Goal: Information Seeking & Learning: Learn about a topic

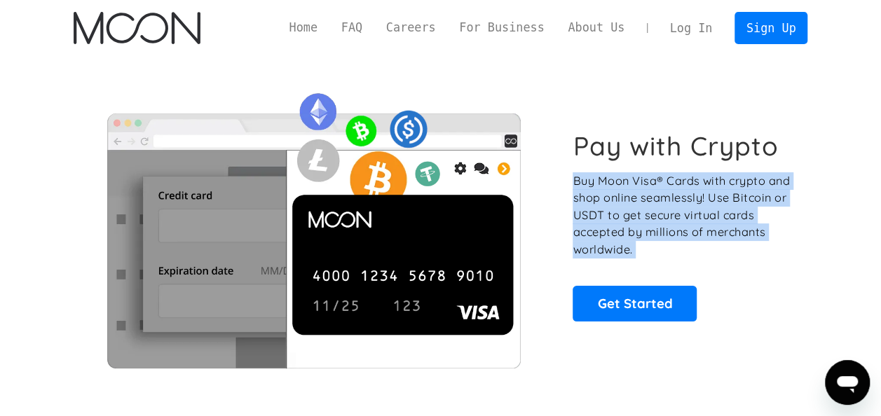
drag, startPoint x: 0, startPoint y: 0, endPoint x: 671, endPoint y: 194, distance: 699.0
click at [671, 194] on p "Buy Moon Visa® Cards with crypto and shop online seamlessly! Use Bitcoin or USD…" at bounding box center [682, 215] width 219 height 86
click at [716, 224] on p "Buy Moon Visa® Cards with crypto and shop online seamlessly! Use Bitcoin or USD…" at bounding box center [682, 215] width 219 height 86
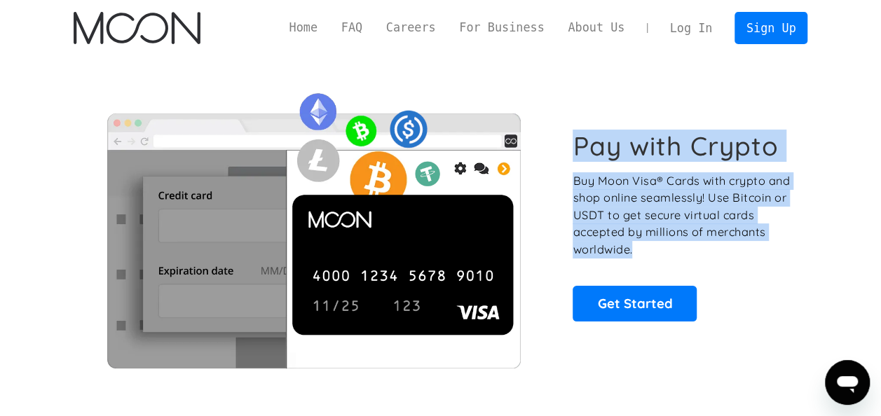
drag, startPoint x: 718, startPoint y: 251, endPoint x: 577, endPoint y: 157, distance: 169.3
click at [577, 157] on div "Pay with Crypto Buy Moon Visa® Cards with crypto and shop online seamlessly! Us…" at bounding box center [682, 225] width 219 height 191
drag, startPoint x: 577, startPoint y: 157, endPoint x: 680, endPoint y: 233, distance: 127.9
click at [680, 233] on p "Buy Moon Visa® Cards with crypto and shop online seamlessly! Use Bitcoin or USD…" at bounding box center [682, 215] width 219 height 86
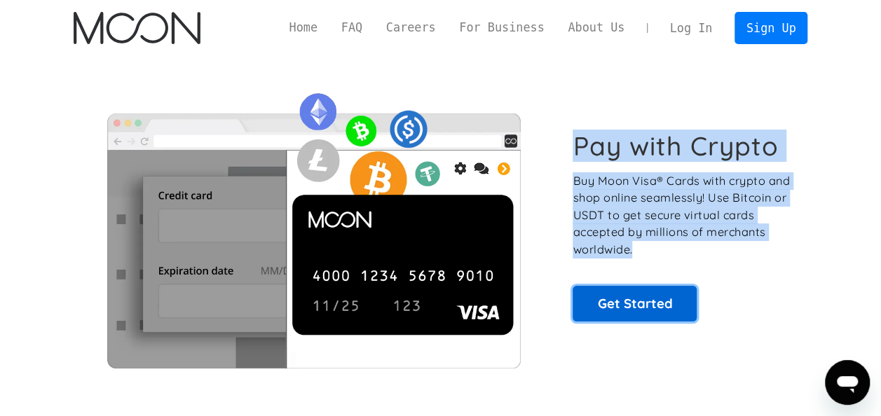
click at [680, 303] on link "Get Started" at bounding box center [635, 303] width 124 height 35
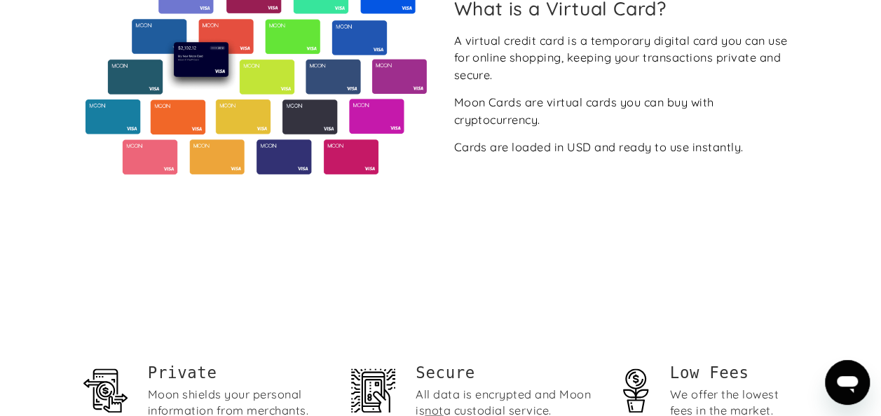
scroll to position [838, 0]
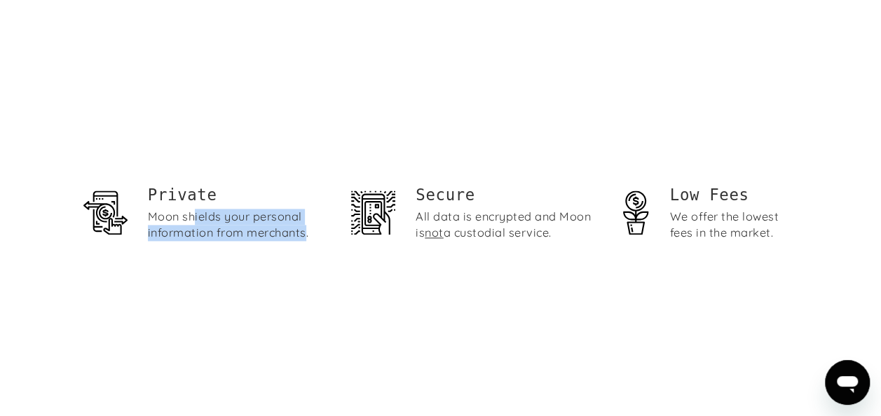
drag, startPoint x: 196, startPoint y: 219, endPoint x: 308, endPoint y: 234, distance: 113.2
click at [308, 234] on div "Moon shields your personal information from merchants." at bounding box center [238, 225] width 181 height 32
drag, startPoint x: 454, startPoint y: 214, endPoint x: 565, endPoint y: 231, distance: 112.0
click at [565, 231] on div "All data is encrypted and Moon is not a custodial service." at bounding box center [506, 225] width 181 height 32
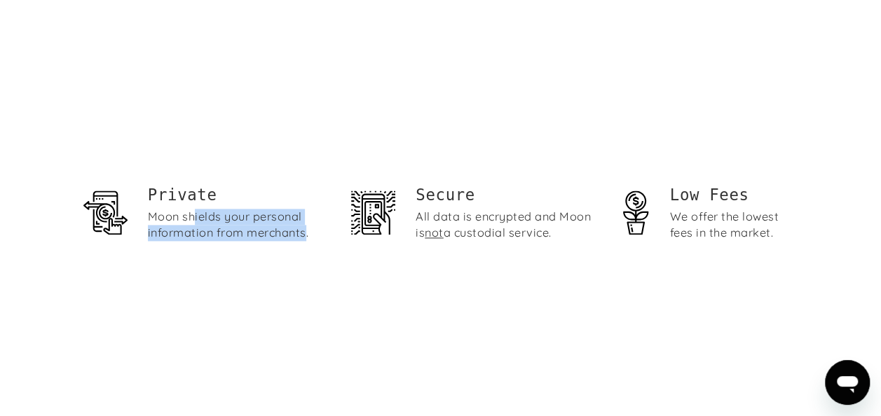
click at [565, 231] on div "All data is encrypted and Moon is not a custodial service." at bounding box center [506, 225] width 181 height 32
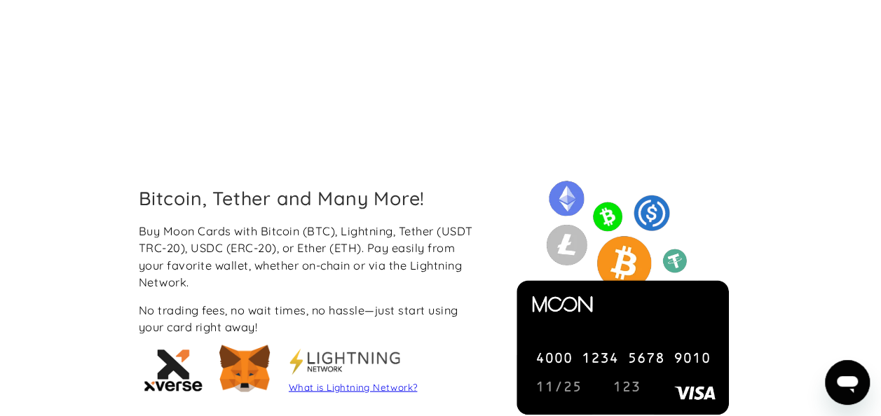
scroll to position [1149, 0]
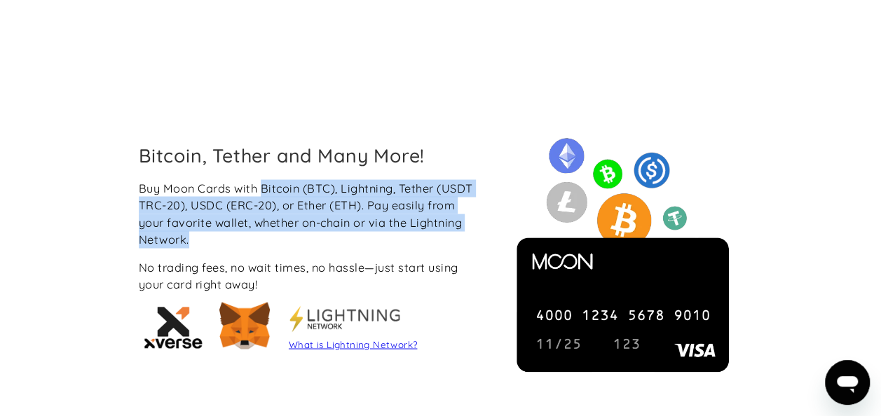
drag, startPoint x: 261, startPoint y: 184, endPoint x: 388, endPoint y: 241, distance: 139.9
click at [388, 241] on div "Buy Moon Cards with Bitcoin (BTC), Lightning, Tether (USDT TRC-20), USDC (ERC-2…" at bounding box center [310, 213] width 343 height 69
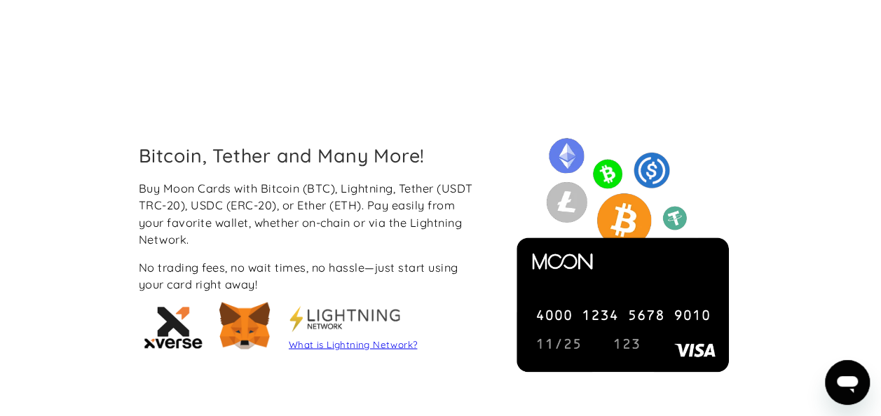
drag, startPoint x: 388, startPoint y: 241, endPoint x: 393, endPoint y: 275, distance: 33.9
click at [393, 275] on div "No trading fees, no wait times, no hassle—just start using your card right away!" at bounding box center [310, 276] width 343 height 34
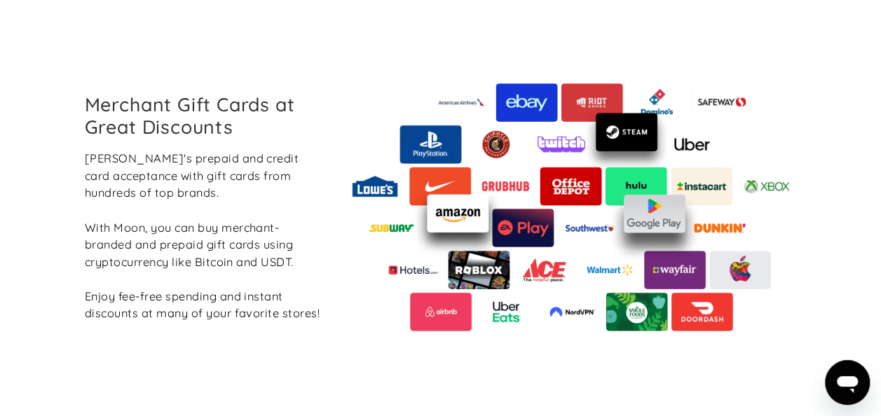
scroll to position [1630, 0]
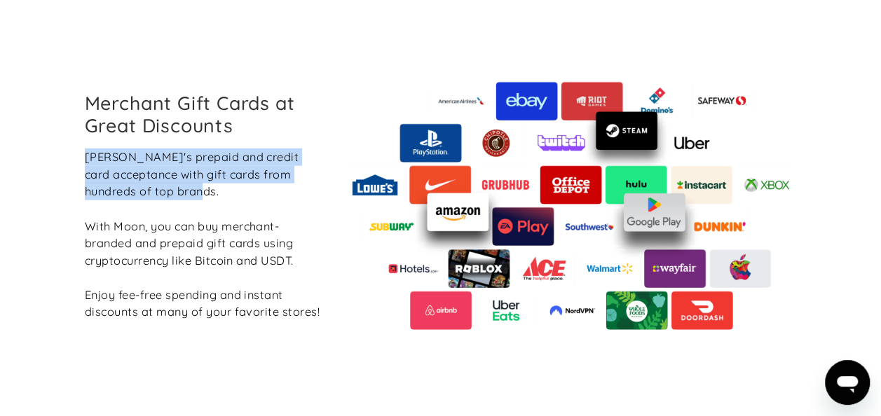
drag, startPoint x: 177, startPoint y: 183, endPoint x: 71, endPoint y: 142, distance: 112.7
click at [71, 142] on div "Merchant Gift Cards at Great Discounts Boost Moon's prepaid and credit card acc…" at bounding box center [441, 206] width 776 height 436
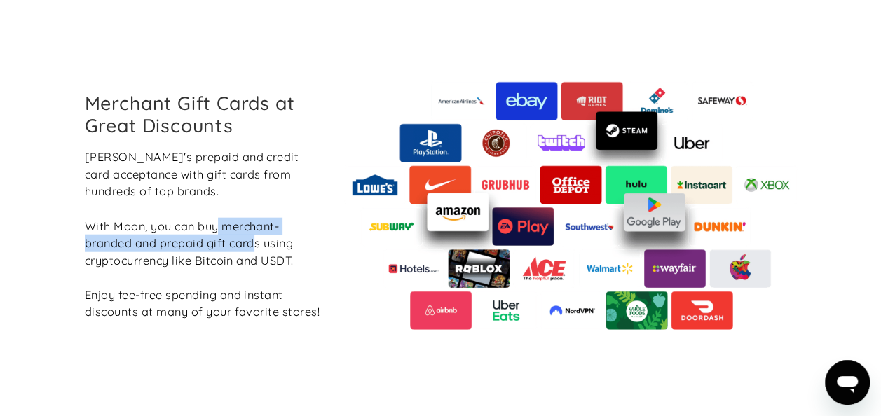
drag, startPoint x: 223, startPoint y: 223, endPoint x: 256, endPoint y: 236, distance: 35.3
click at [256, 236] on div "Boost Moon's prepaid and credit card acceptance with gift cards from hundreds o…" at bounding box center [204, 235] width 238 height 172
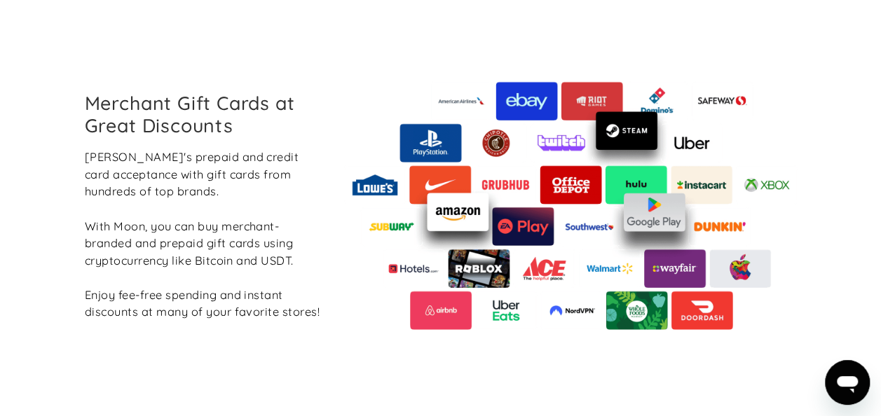
drag, startPoint x: 256, startPoint y: 236, endPoint x: 290, endPoint y: 266, distance: 45.7
click at [290, 266] on div "Boost Moon's prepaid and credit card acceptance with gift cards from hundreds o…" at bounding box center [204, 235] width 238 height 172
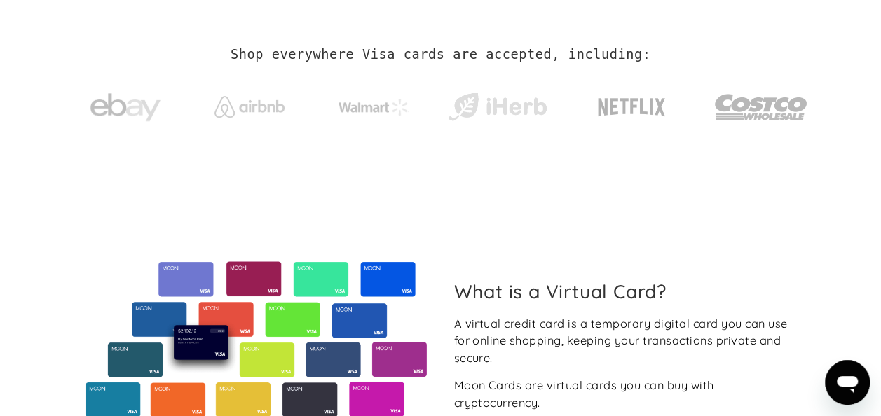
scroll to position [0, 0]
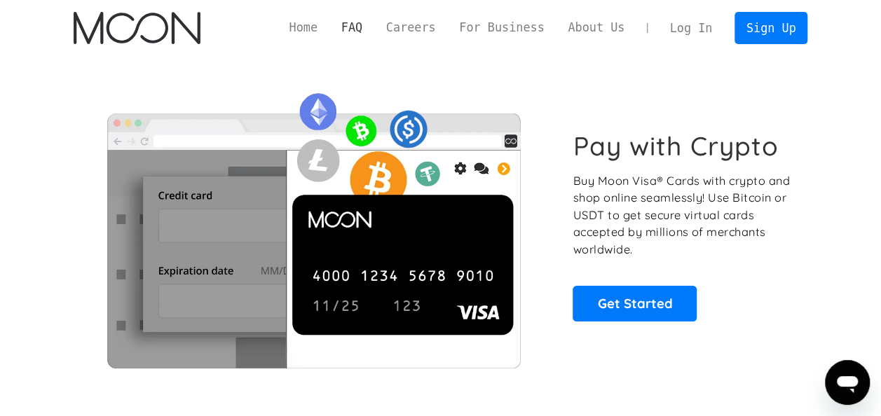
click at [374, 23] on link "FAQ" at bounding box center [351, 28] width 45 height 18
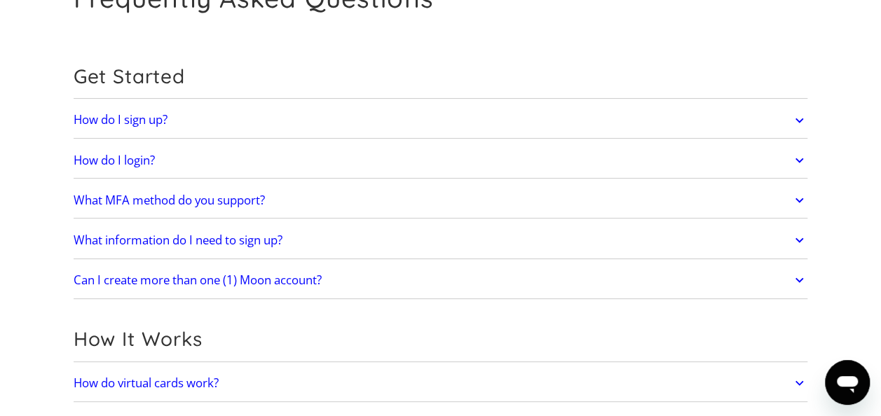
scroll to position [100, 0]
click at [433, 271] on link "Can I create more than one (1) Moon account?" at bounding box center [441, 278] width 735 height 29
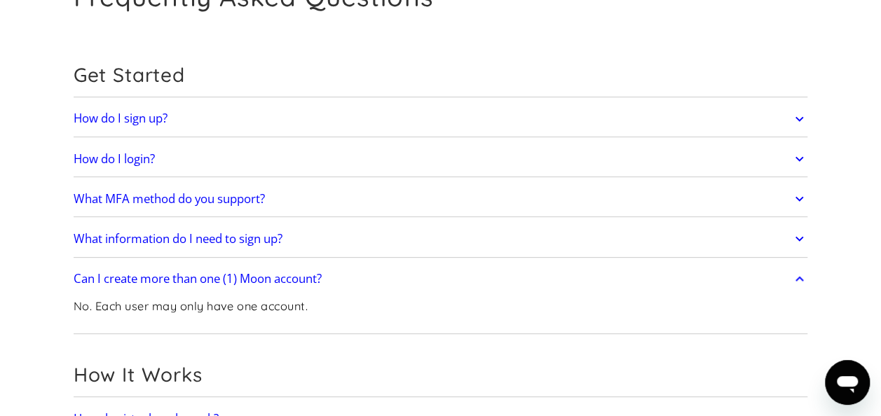
click at [433, 271] on link "Can I create more than one (1) Moon account?" at bounding box center [441, 278] width 735 height 29
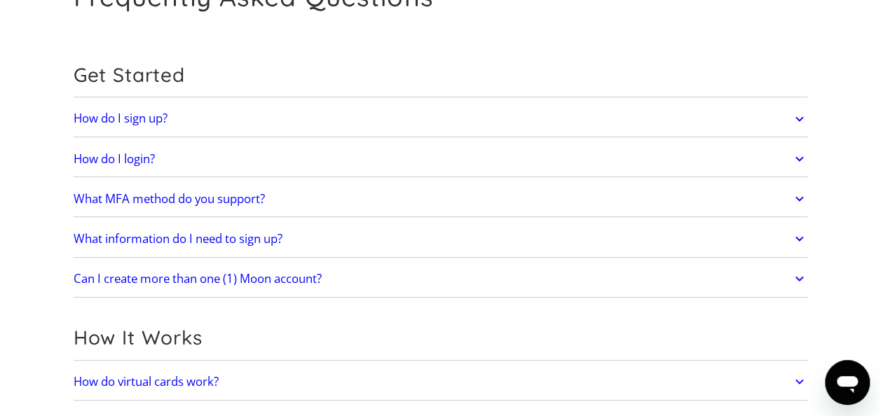
click at [377, 247] on link "What information do I need to sign up?" at bounding box center [441, 238] width 735 height 29
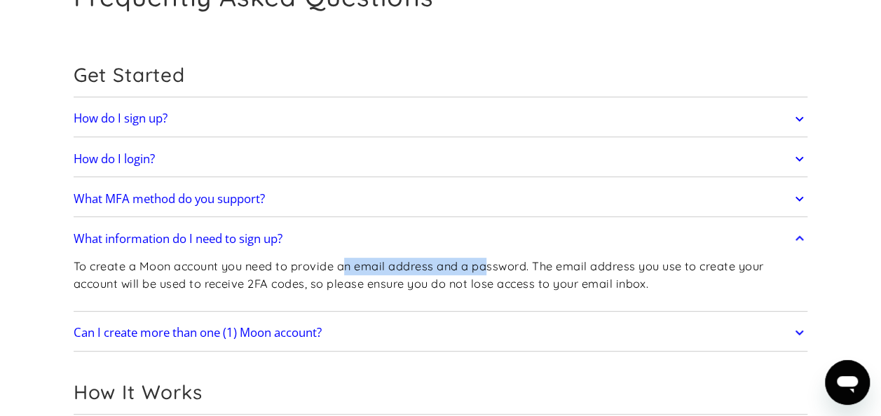
drag, startPoint x: 350, startPoint y: 266, endPoint x: 495, endPoint y: 275, distance: 144.6
click at [495, 275] on p "To create a Moon account you need to provide an email address and a password. T…" at bounding box center [441, 275] width 735 height 34
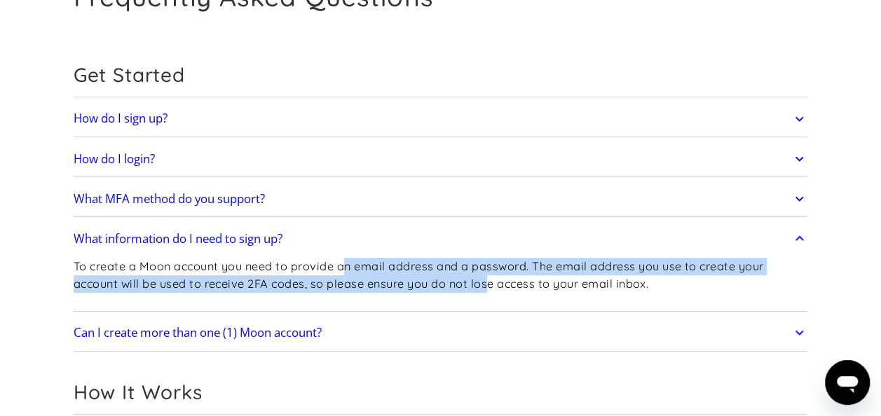
click at [495, 275] on p "To create a Moon account you need to provide an email address and a password. T…" at bounding box center [441, 275] width 735 height 34
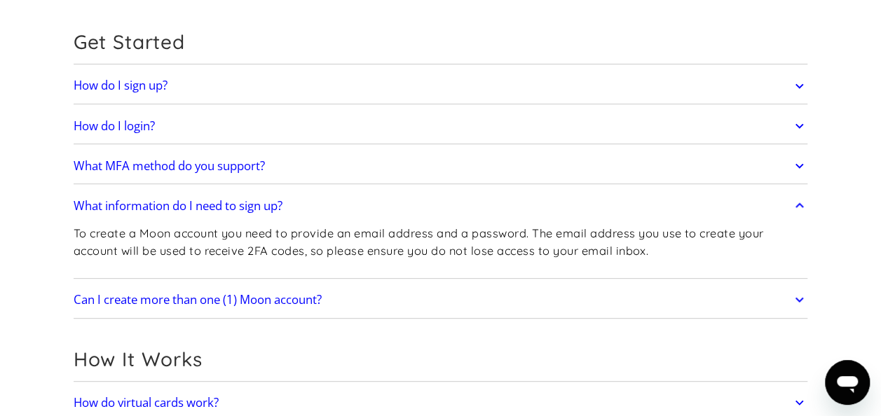
scroll to position [133, 0]
click at [349, 84] on link "How do I sign up?" at bounding box center [441, 85] width 735 height 29
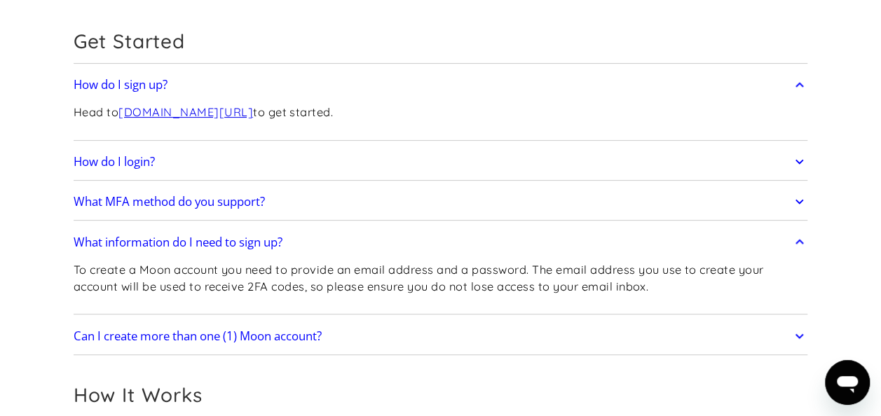
click at [349, 84] on link "How do I sign up?" at bounding box center [441, 85] width 735 height 29
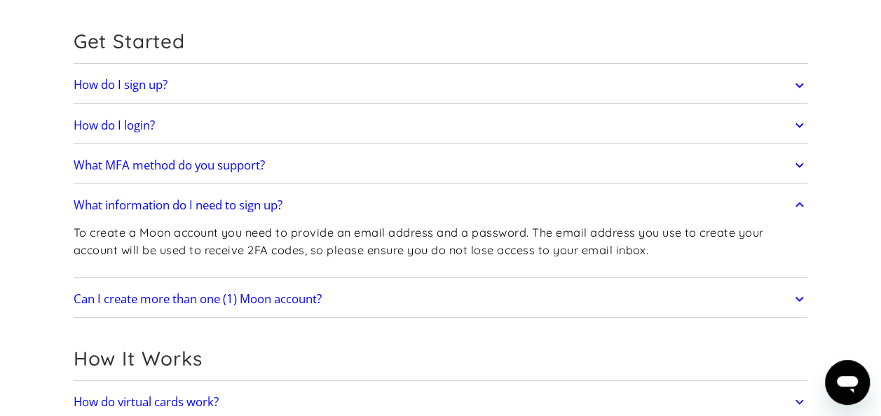
click at [349, 116] on link "How do I login?" at bounding box center [441, 125] width 735 height 29
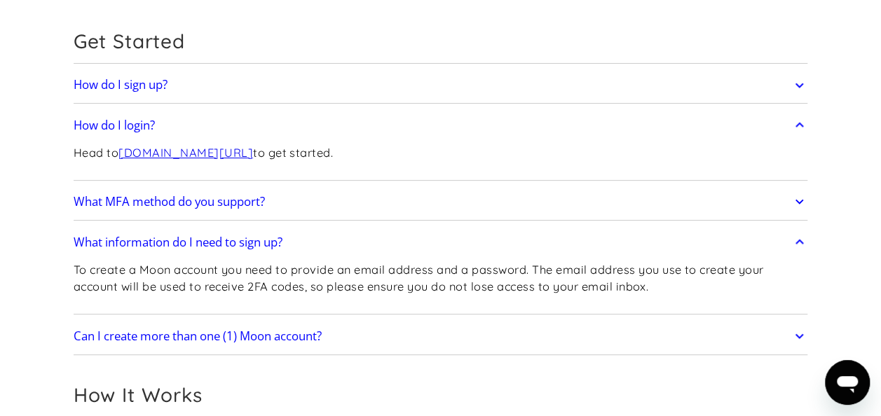
click at [349, 116] on link "How do I login?" at bounding box center [441, 125] width 735 height 29
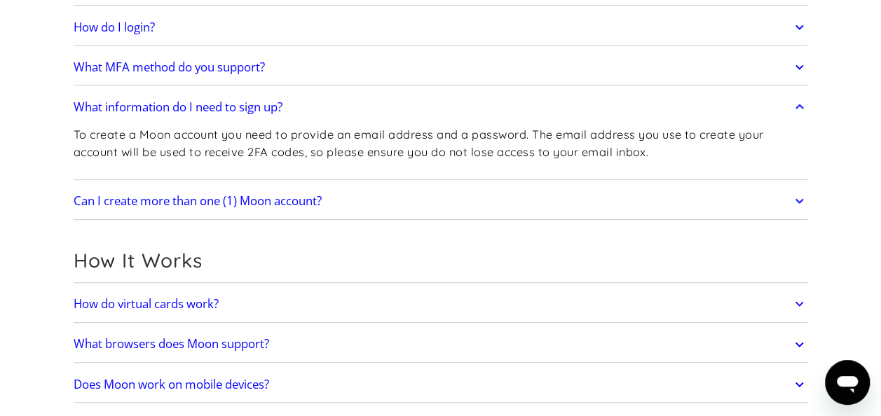
scroll to position [257, 0]
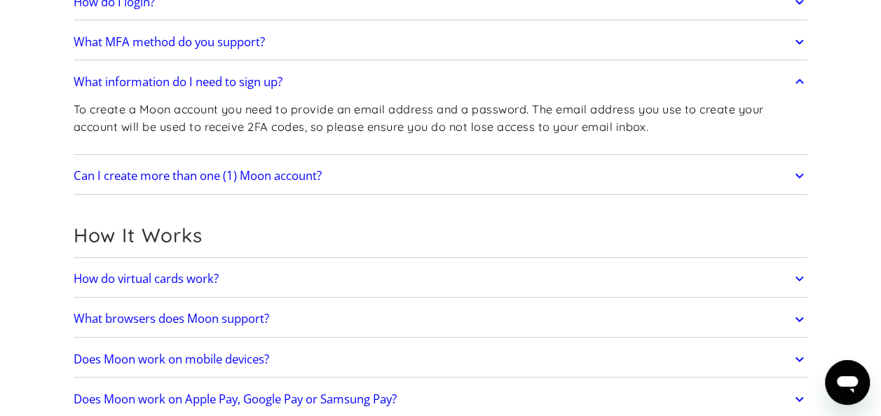
click at [334, 245] on h2 "How It Works" at bounding box center [441, 236] width 735 height 24
click at [334, 271] on link "How do virtual cards work?" at bounding box center [441, 278] width 735 height 29
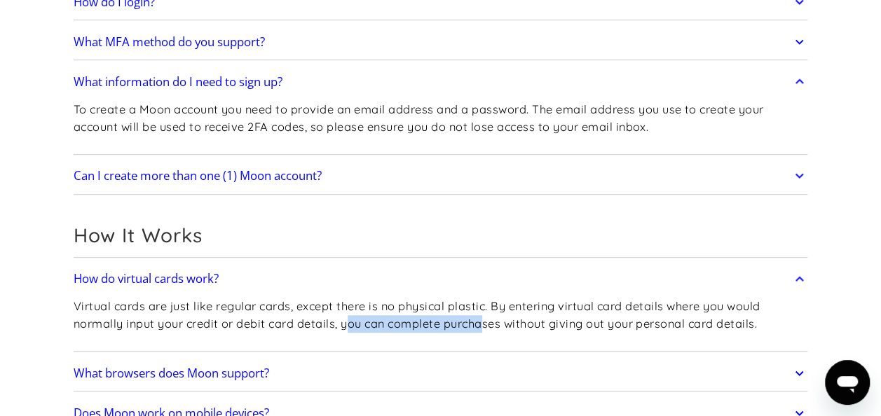
drag, startPoint x: 350, startPoint y: 322, endPoint x: 492, endPoint y: 334, distance: 142.0
click at [492, 334] on div "Virtual cards are just like regular cards, except there is no physical plastic.…" at bounding box center [441, 321] width 735 height 54
drag, startPoint x: 492, startPoint y: 334, endPoint x: 611, endPoint y: 329, distance: 119.2
click at [611, 329] on p "Virtual cards are just like regular cards, except there is no physical plastic.…" at bounding box center [441, 315] width 735 height 34
drag, startPoint x: 343, startPoint y: 326, endPoint x: 458, endPoint y: 320, distance: 114.4
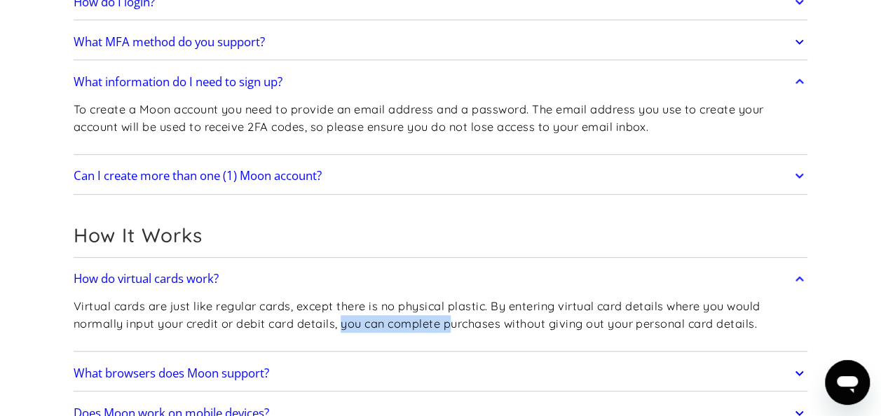
click at [458, 320] on p "Virtual cards are just like regular cards, except there is no physical plastic.…" at bounding box center [441, 315] width 735 height 34
drag, startPoint x: 458, startPoint y: 320, endPoint x: 543, endPoint y: 328, distance: 85.2
click at [543, 328] on p "Virtual cards are just like regular cards, except there is no physical plastic.…" at bounding box center [441, 315] width 735 height 34
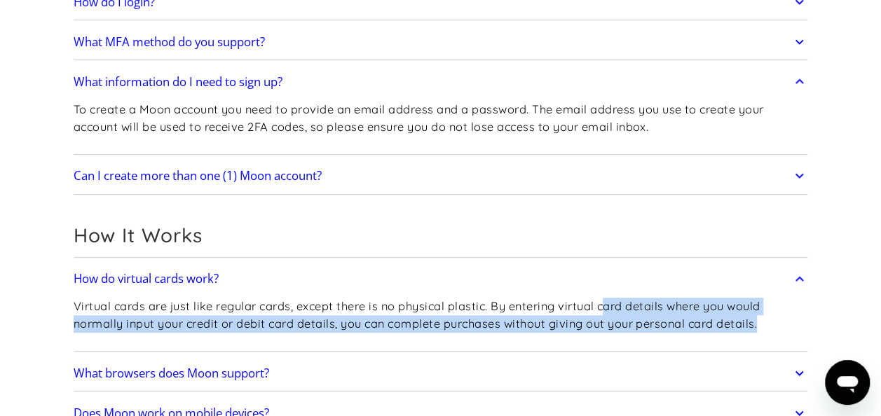
drag, startPoint x: 780, startPoint y: 323, endPoint x: 611, endPoint y: 313, distance: 169.2
click at [611, 313] on p "Virtual cards are just like regular cards, except there is no physical plastic.…" at bounding box center [441, 315] width 735 height 34
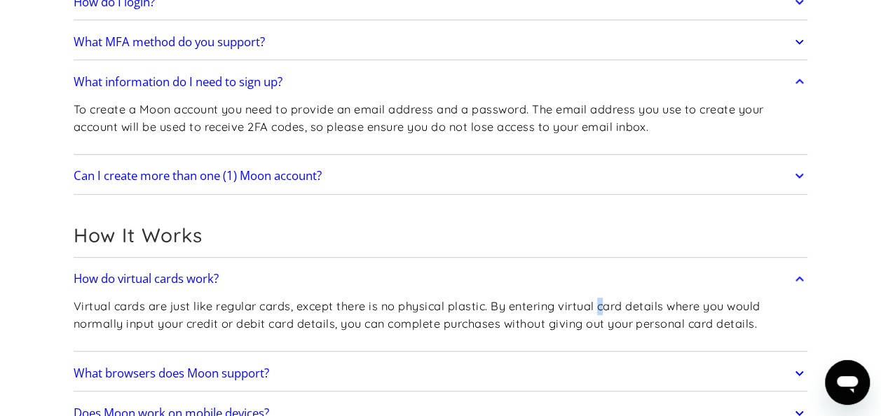
click at [611, 313] on p "Virtual cards are just like regular cards, except there is no physical plastic.…" at bounding box center [441, 315] width 735 height 34
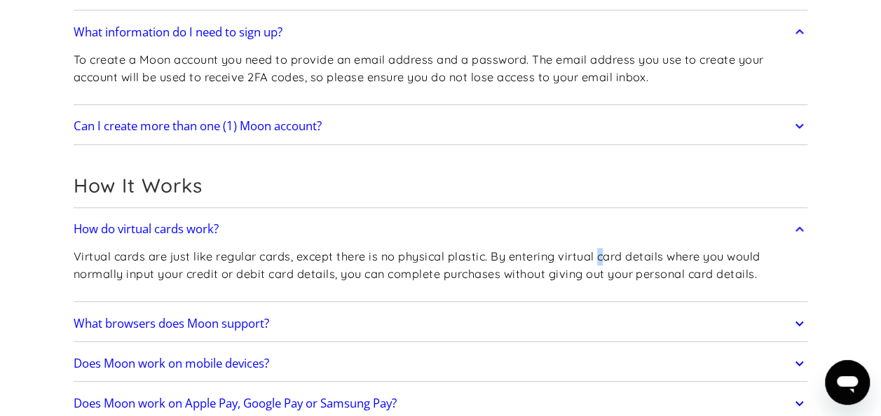
scroll to position [307, 0]
click at [443, 327] on link "What browsers does Moon support?" at bounding box center [441, 322] width 735 height 29
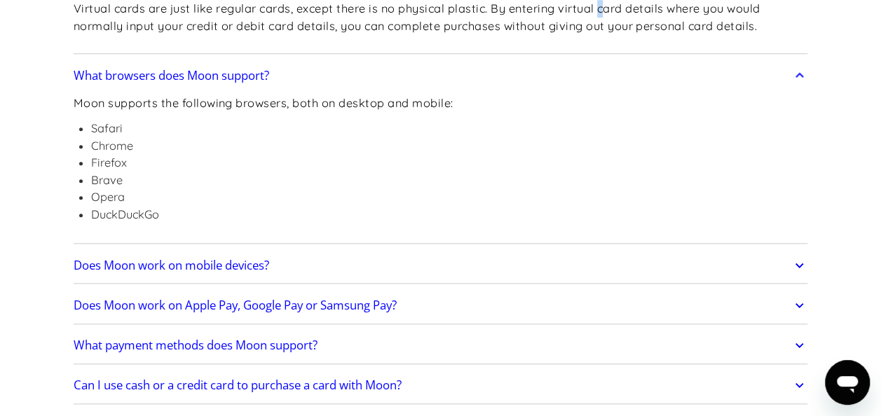
scroll to position [557, 0]
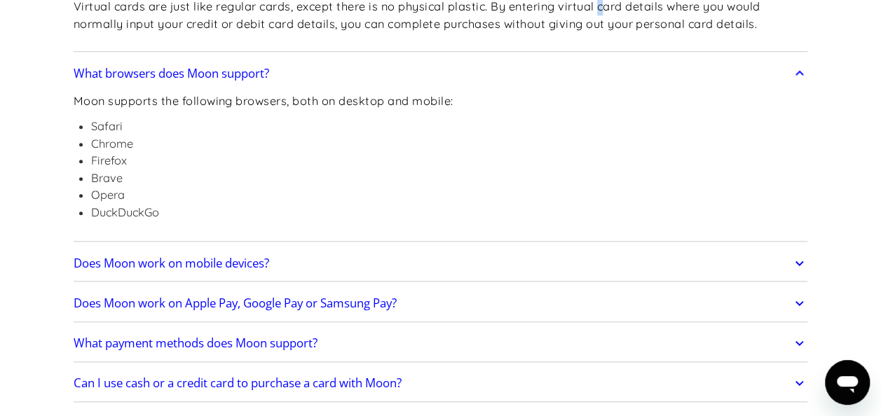
click at [296, 266] on link "Does Moon work on mobile devices?" at bounding box center [441, 263] width 735 height 29
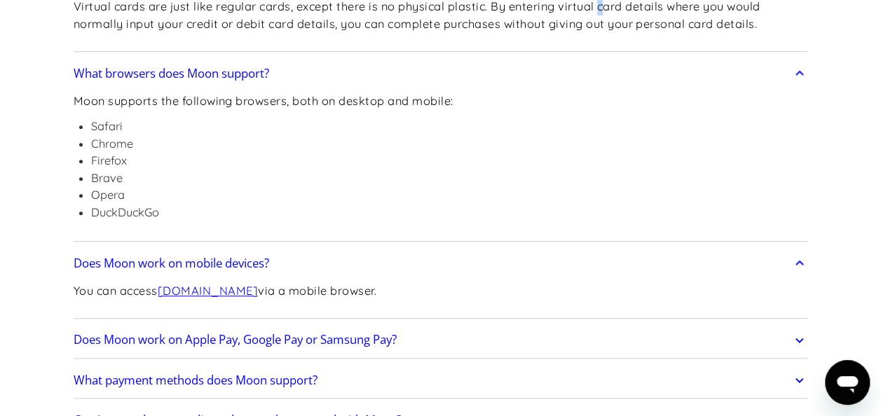
click at [355, 335] on h2 "Does Moon work on Apple Pay, Google Pay or Samsung Pay?" at bounding box center [235, 340] width 323 height 14
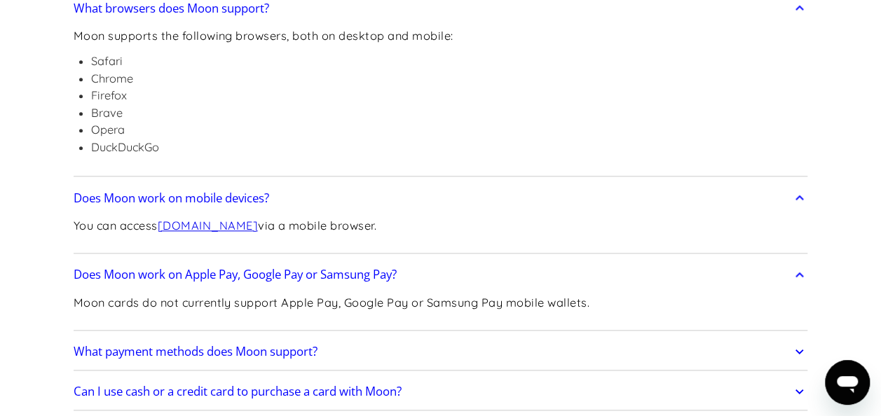
scroll to position [623, 0]
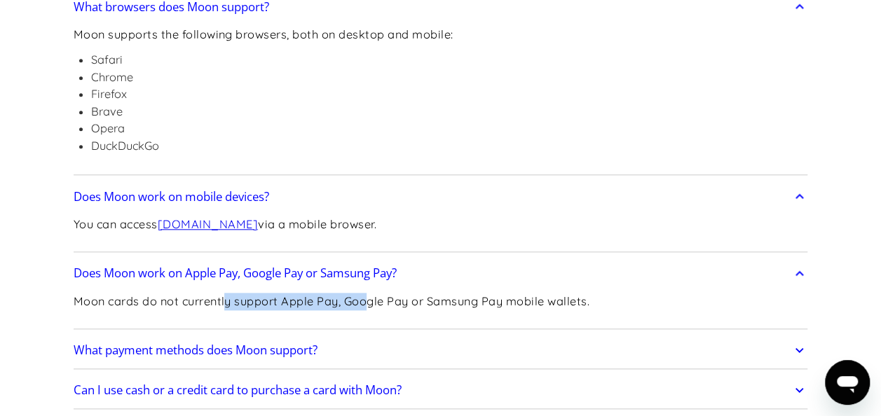
drag, startPoint x: 231, startPoint y: 298, endPoint x: 380, endPoint y: 300, distance: 148.6
click at [380, 300] on p "Moon cards do not currently support Apple Pay, Google Pay or Samsung Pay mobile…" at bounding box center [332, 302] width 516 height 18
drag, startPoint x: 380, startPoint y: 300, endPoint x: 441, endPoint y: 304, distance: 61.1
click at [441, 304] on p "Moon cards do not currently support Apple Pay, Google Pay or Samsung Pay mobile…" at bounding box center [332, 302] width 516 height 18
click at [414, 343] on link "What payment methods does Moon support?" at bounding box center [441, 350] width 735 height 29
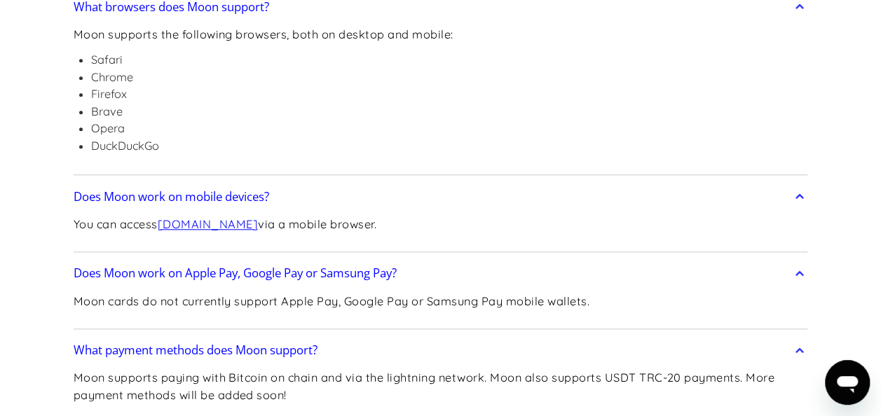
scroll to position [710, 0]
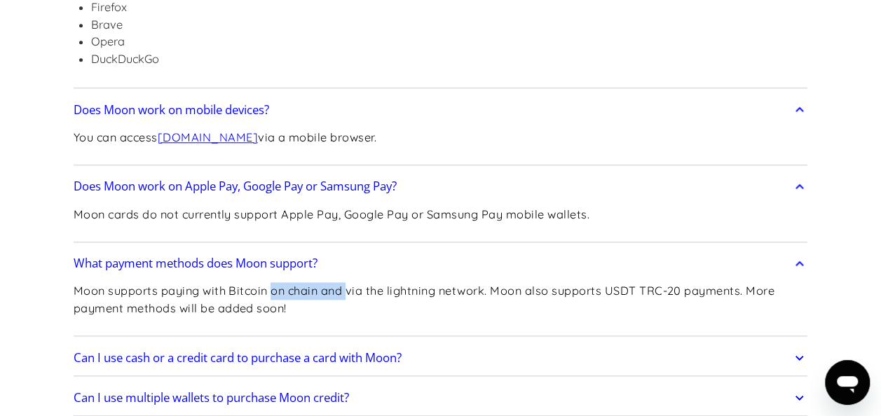
drag, startPoint x: 271, startPoint y: 284, endPoint x: 353, endPoint y: 293, distance: 83.2
click at [353, 293] on p "Moon supports paying with Bitcoin on chain and via the lightning network. Moon …" at bounding box center [441, 299] width 735 height 34
drag, startPoint x: 353, startPoint y: 293, endPoint x: 419, endPoint y: 297, distance: 66.0
click at [419, 297] on p "Moon supports paying with Bitcoin on chain and via the lightning network. Moon …" at bounding box center [441, 299] width 735 height 34
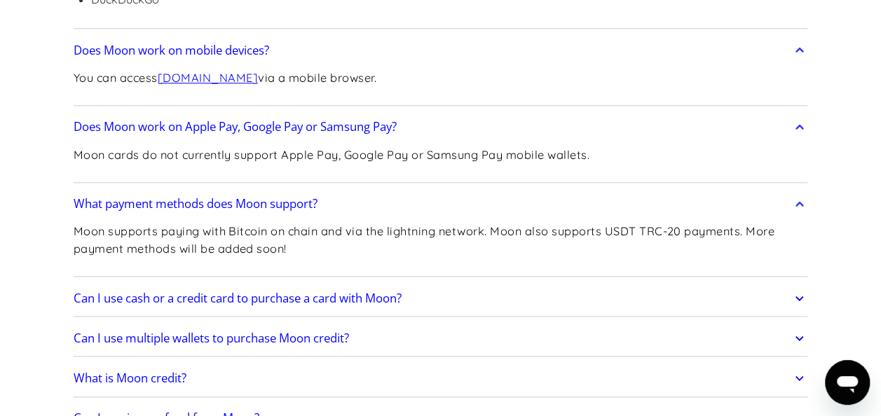
click at [329, 294] on h2 "Can I use cash or a credit card to purchase a card with Moon?" at bounding box center [238, 299] width 328 height 14
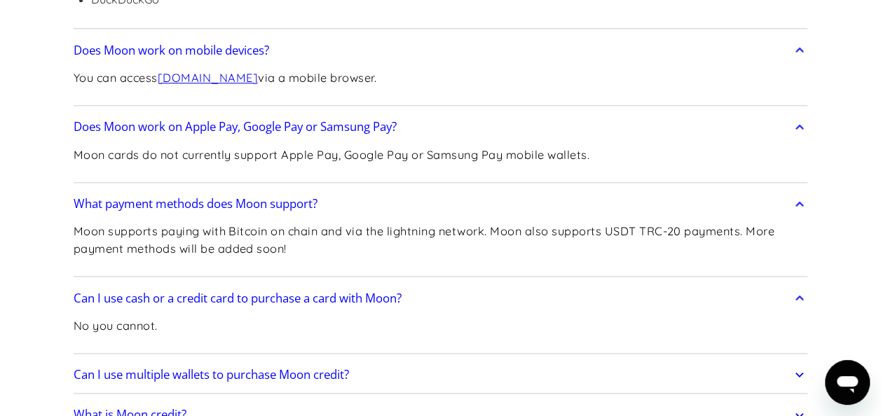
click at [329, 294] on h2 "Can I use cash or a credit card to purchase a card with Moon?" at bounding box center [238, 299] width 328 height 14
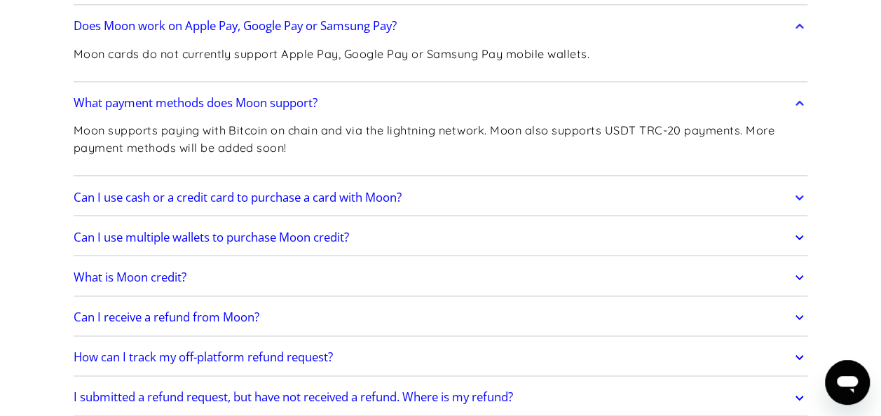
scroll to position [871, 0]
click at [294, 317] on link "Can I receive a refund from Moon?" at bounding box center [441, 316] width 735 height 29
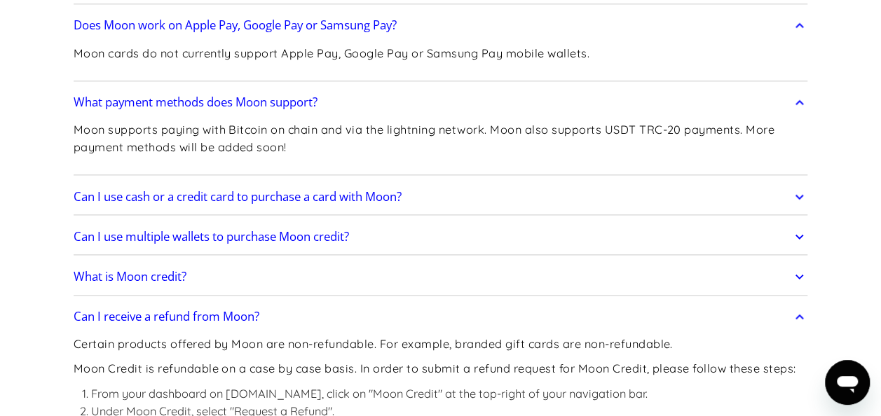
click at [294, 317] on link "Can I receive a refund from Moon?" at bounding box center [441, 316] width 735 height 29
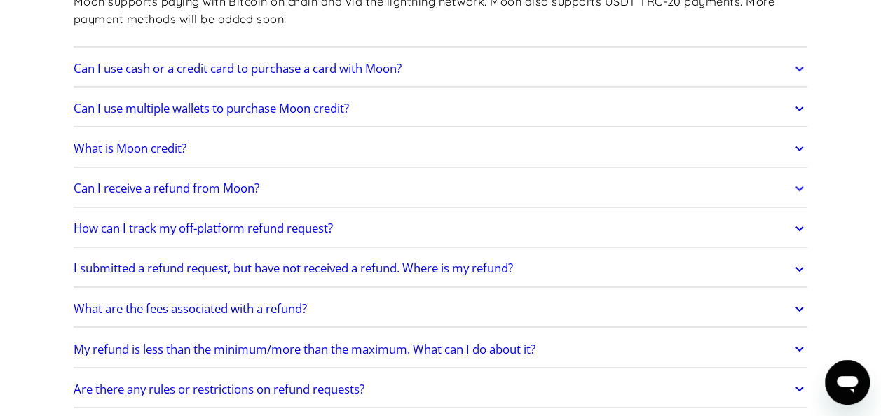
scroll to position [1000, 0]
click at [294, 317] on link "What are the fees associated with a refund?" at bounding box center [441, 308] width 735 height 29
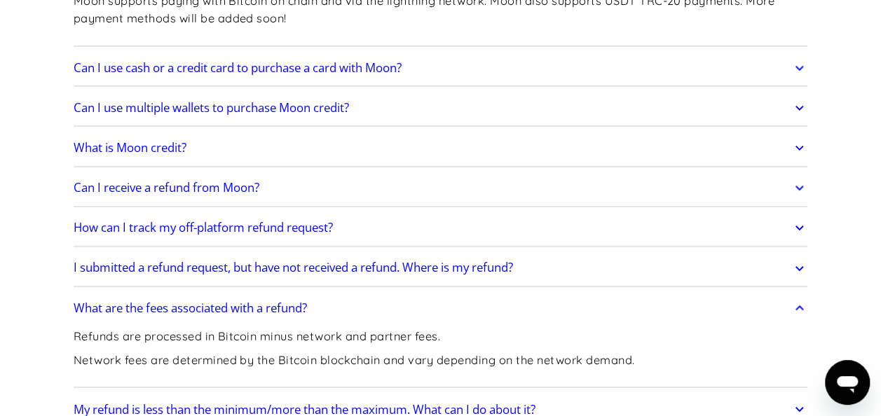
click at [294, 317] on link "What are the fees associated with a refund?" at bounding box center [441, 308] width 735 height 29
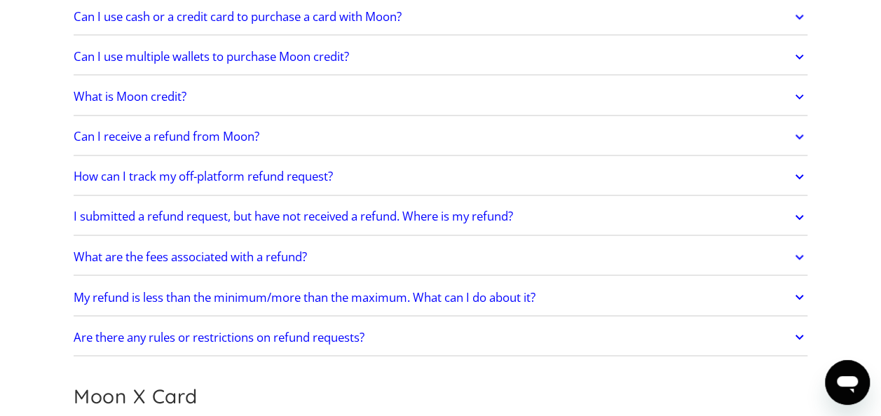
scroll to position [1093, 0]
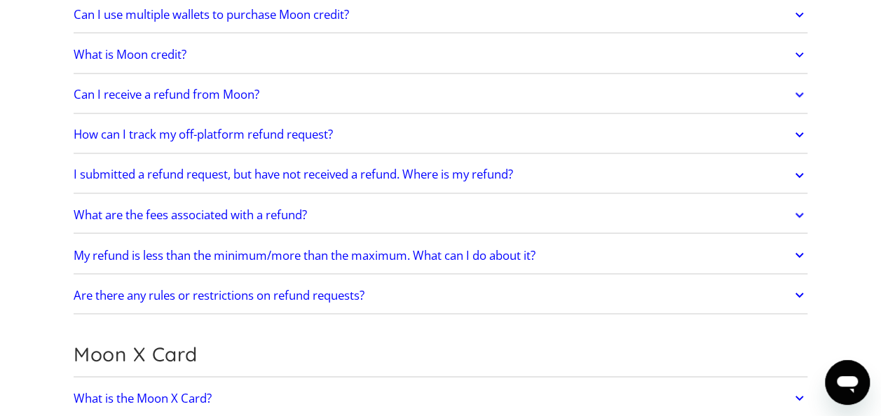
click at [200, 291] on h2 "Are there any rules or restrictions on refund requests?" at bounding box center [219, 295] width 291 height 14
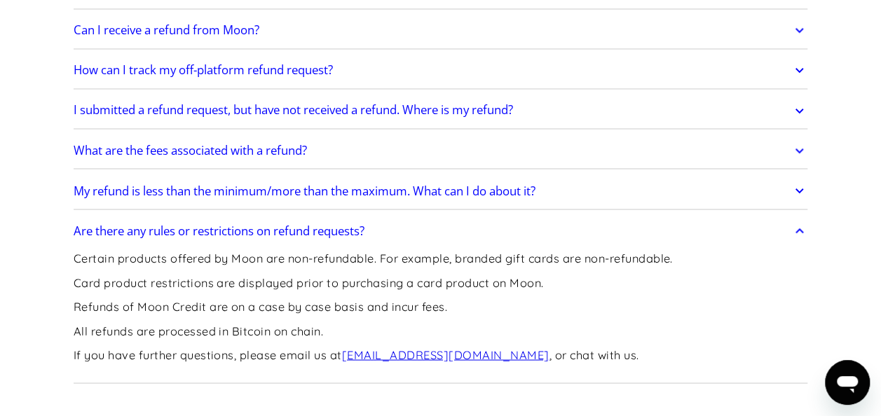
scroll to position [1168, 0]
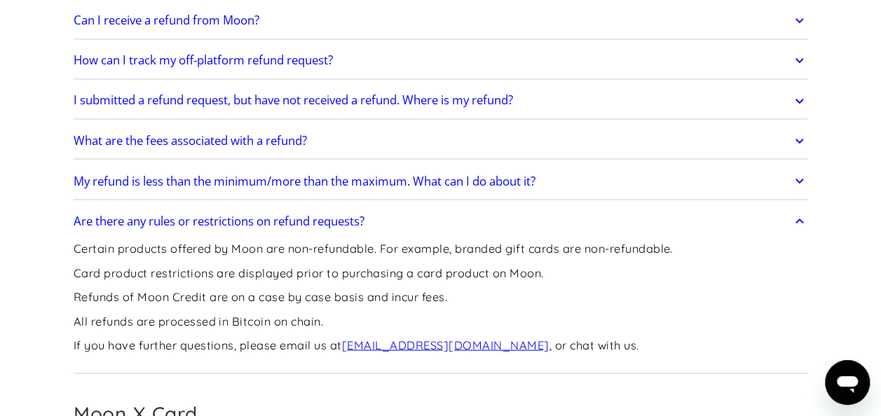
click at [252, 247] on p "Certain products offered by Moon are non-refundable. For example, branded gift …" at bounding box center [373, 249] width 599 height 18
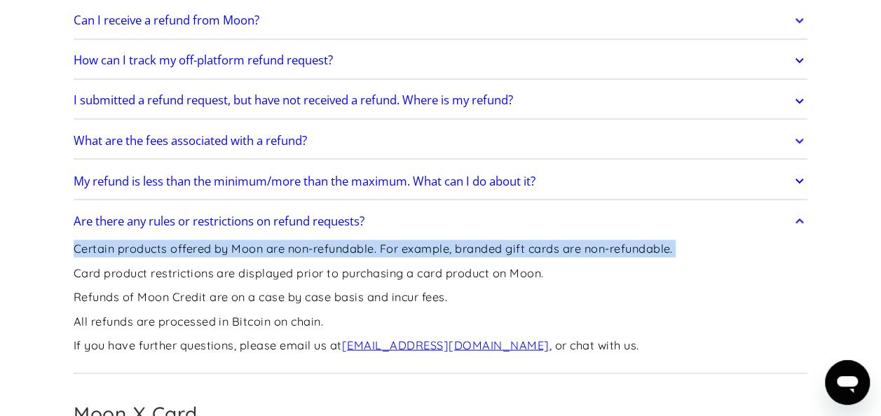
click at [252, 247] on p "Certain products offered by Moon are non-refundable. For example, branded gift …" at bounding box center [373, 249] width 599 height 18
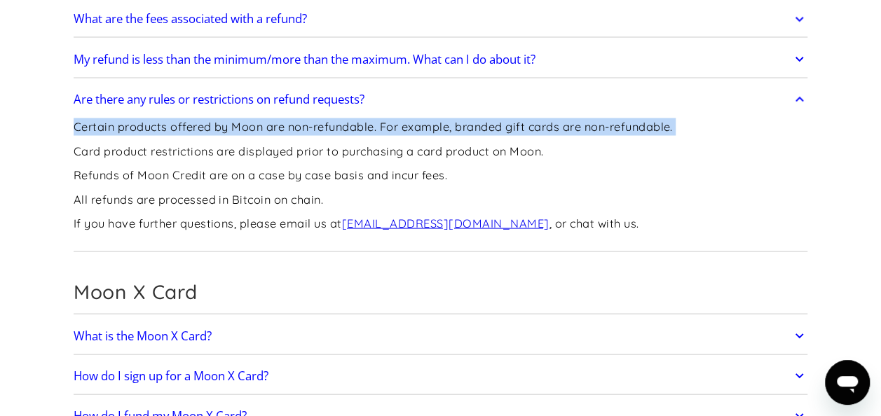
scroll to position [1316, 0]
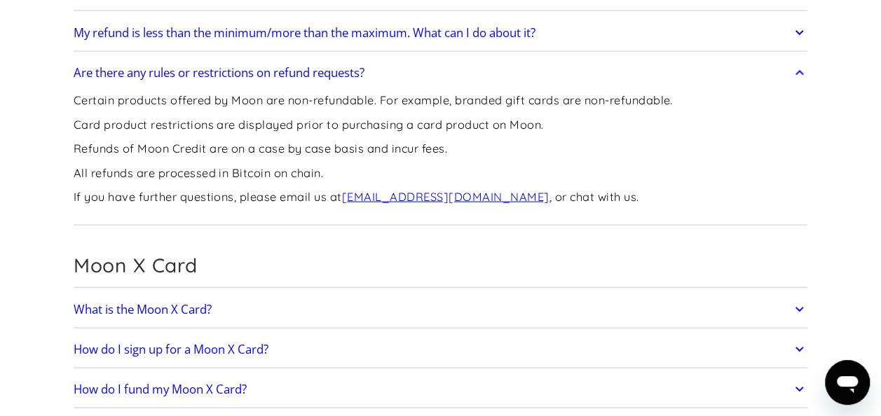
drag, startPoint x: 252, startPoint y: 247, endPoint x: 264, endPoint y: 263, distance: 19.9
click at [264, 263] on h2 "Moon X Card" at bounding box center [441, 265] width 735 height 24
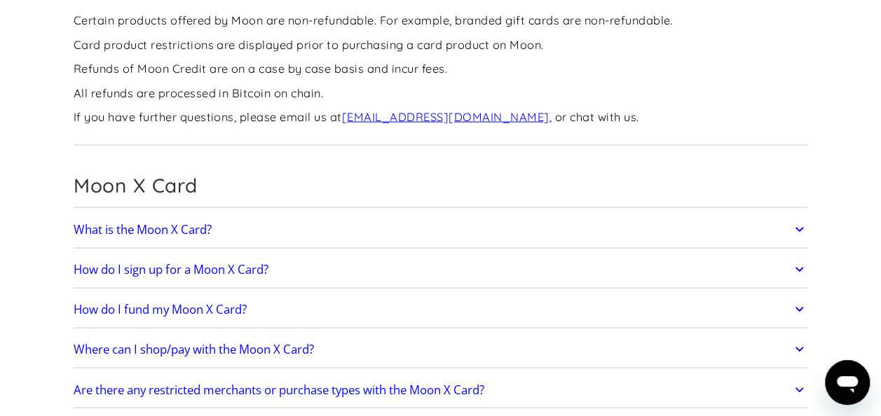
scroll to position [1396, 0]
click at [251, 214] on link "What is the Moon X Card?" at bounding box center [441, 228] width 735 height 29
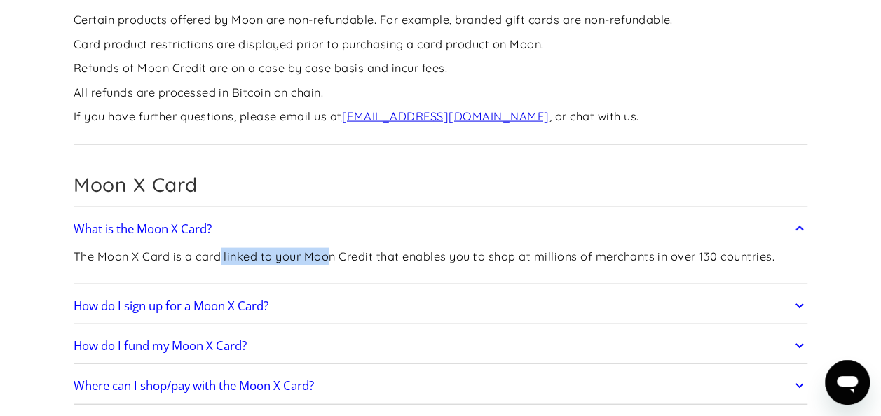
drag, startPoint x: 222, startPoint y: 245, endPoint x: 338, endPoint y: 254, distance: 116.0
click at [338, 254] on p "The Moon X Card is a card linked to your Moon Credit that enables you to shop a…" at bounding box center [424, 257] width 701 height 18
drag, startPoint x: 338, startPoint y: 254, endPoint x: 423, endPoint y: 257, distance: 84.8
click at [423, 257] on p "The Moon X Card is a card linked to your Moon Credit that enables you to shop a…" at bounding box center [424, 257] width 701 height 18
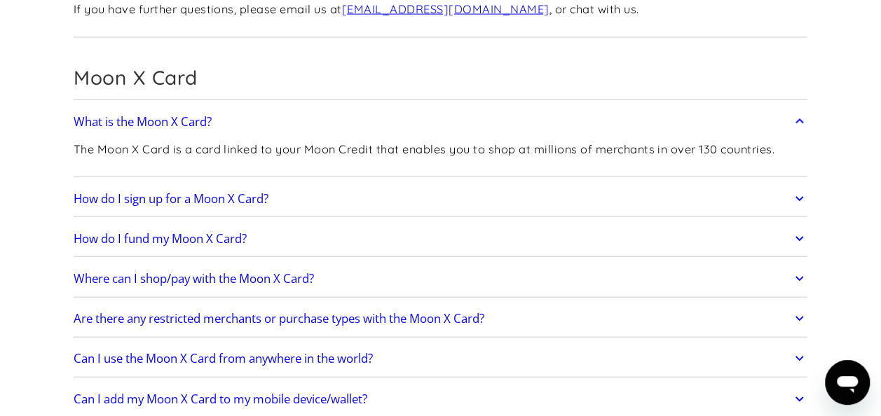
scroll to position [1504, 0]
click at [350, 279] on link "Where can I shop/pay with the Moon X Card?" at bounding box center [441, 278] width 735 height 29
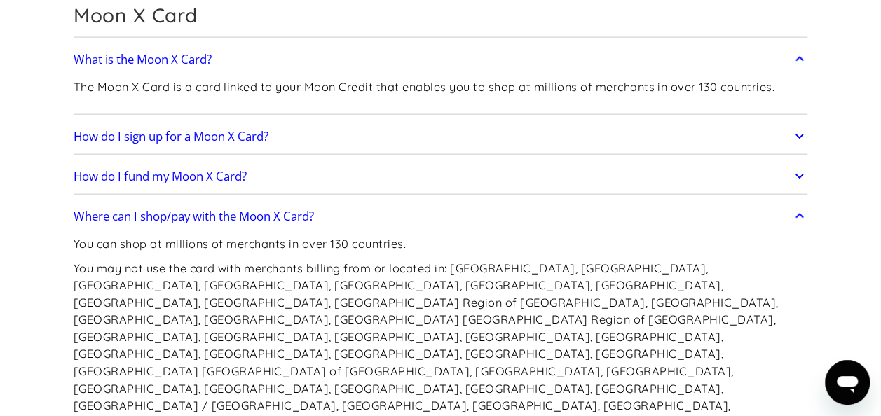
scroll to position [1567, 0]
drag, startPoint x: 178, startPoint y: 258, endPoint x: 312, endPoint y: 261, distance: 133.9
click at [312, 261] on p "You may not use the card with merchants billing from or located in: [GEOGRAPHIC…" at bounding box center [441, 379] width 735 height 241
drag, startPoint x: 312, startPoint y: 261, endPoint x: 393, endPoint y: 271, distance: 81.9
click at [393, 271] on p "You may not use the card with merchants billing from or located in: [GEOGRAPHIC…" at bounding box center [441, 379] width 735 height 241
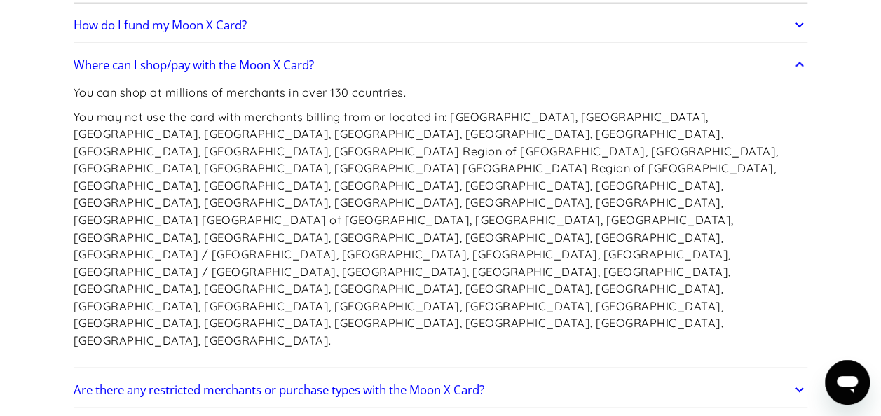
scroll to position [1722, 0]
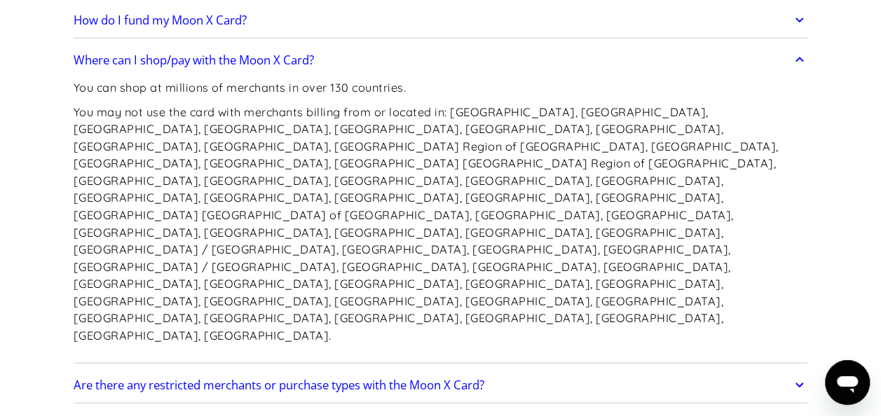
click at [425, 378] on h2 "Are there any restricted merchants or purchase types with the Moon X Card?" at bounding box center [279, 385] width 411 height 14
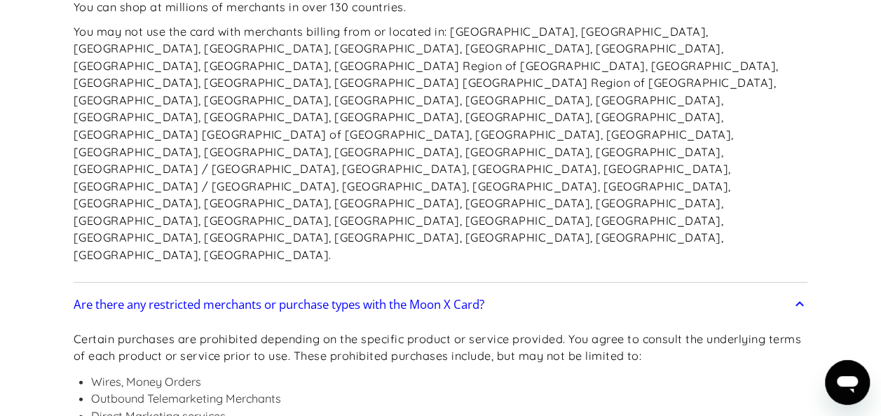
scroll to position [1803, 0]
drag, startPoint x: 220, startPoint y: 209, endPoint x: 329, endPoint y: 220, distance: 109.9
click at [329, 330] on p "Certain purchases are prohibited depending on the specific product or service p…" at bounding box center [441, 347] width 735 height 34
drag, startPoint x: 329, startPoint y: 220, endPoint x: 430, endPoint y: 224, distance: 101.0
click at [430, 330] on p "Certain purchases are prohibited depending on the specific product or service p…" at bounding box center [441, 347] width 735 height 34
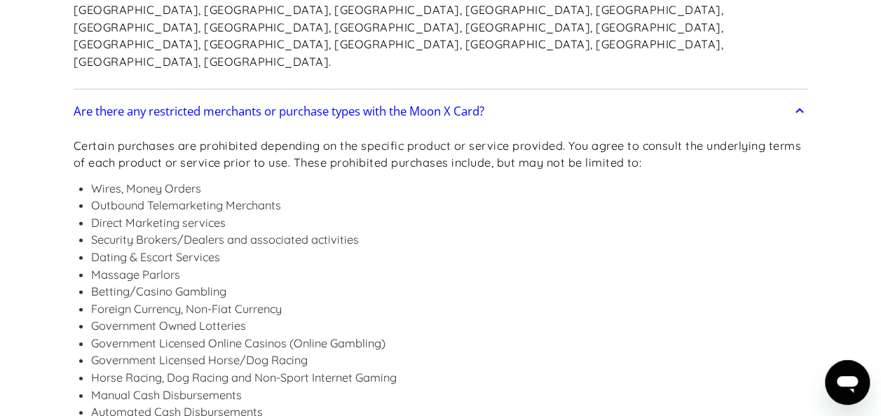
scroll to position [1996, 0]
click at [240, 198] on li "Outbound Telemarketing Merchants" at bounding box center [449, 207] width 717 height 18
drag, startPoint x: 240, startPoint y: 76, endPoint x: 251, endPoint y: 142, distance: 66.8
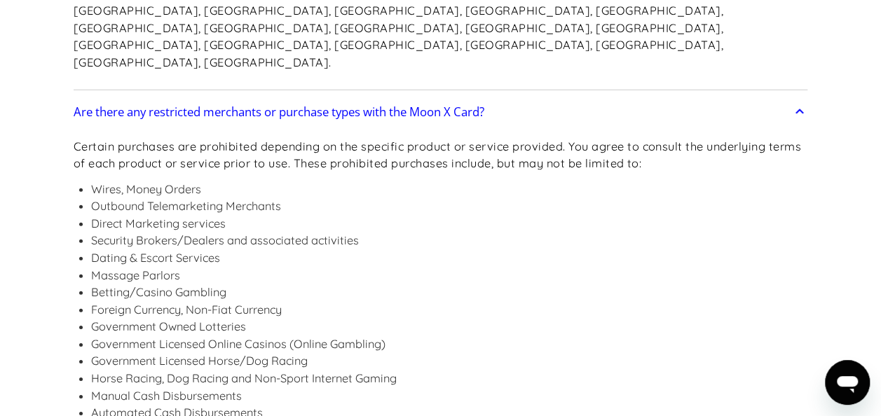
click at [251, 267] on li "Massage Parlors" at bounding box center [449, 276] width 717 height 18
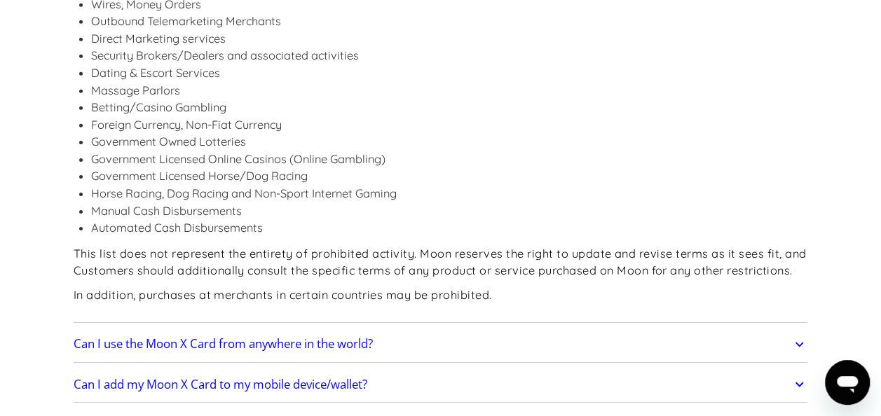
scroll to position [2183, 0]
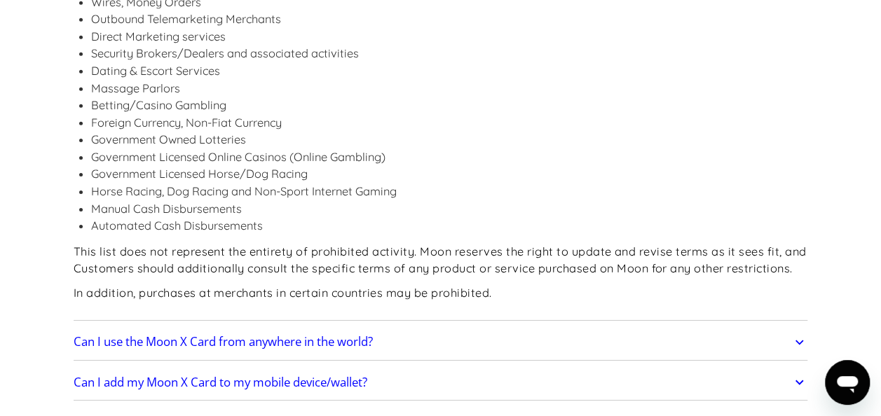
click at [438, 328] on link "Can I use the Moon X Card from anywhere in the world?" at bounding box center [441, 342] width 735 height 29
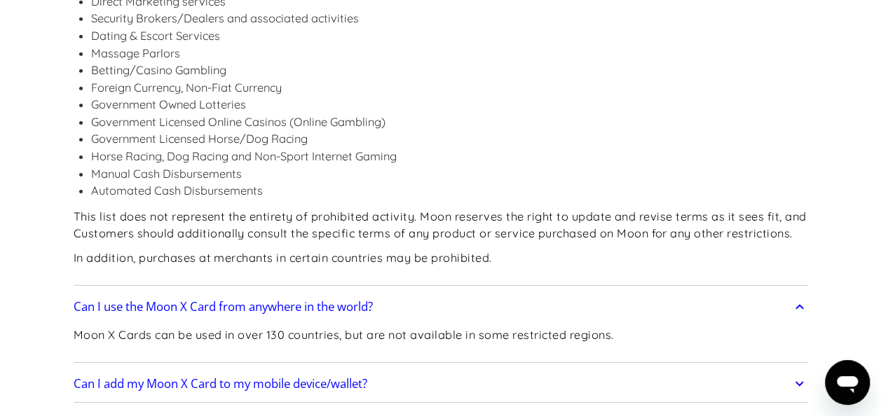
scroll to position [2220, 0]
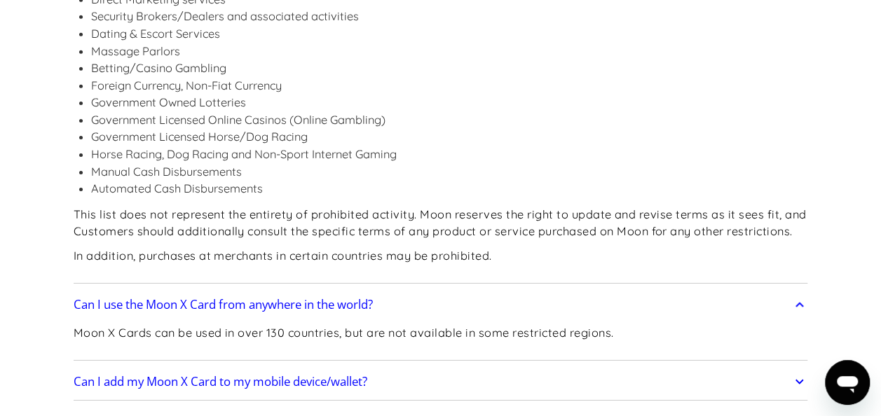
click at [432, 367] on link "Can I add my Moon X Card to my mobile device/wallet?" at bounding box center [441, 381] width 735 height 29
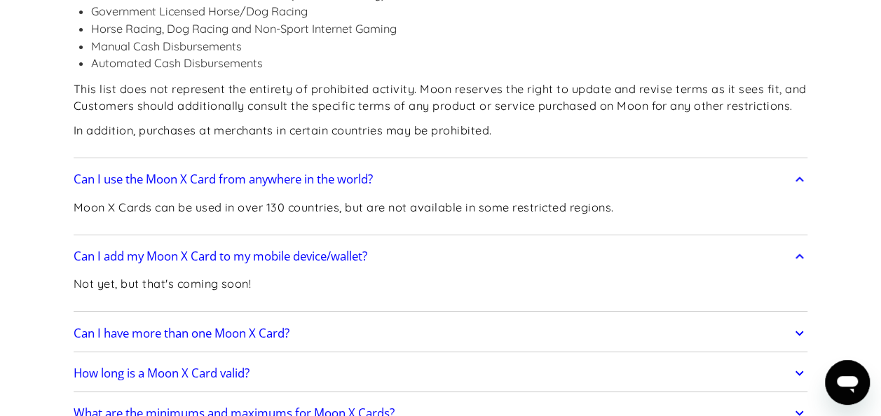
scroll to position [2346, 0]
click at [335, 358] on link "How long is a Moon X Card valid?" at bounding box center [441, 372] width 735 height 29
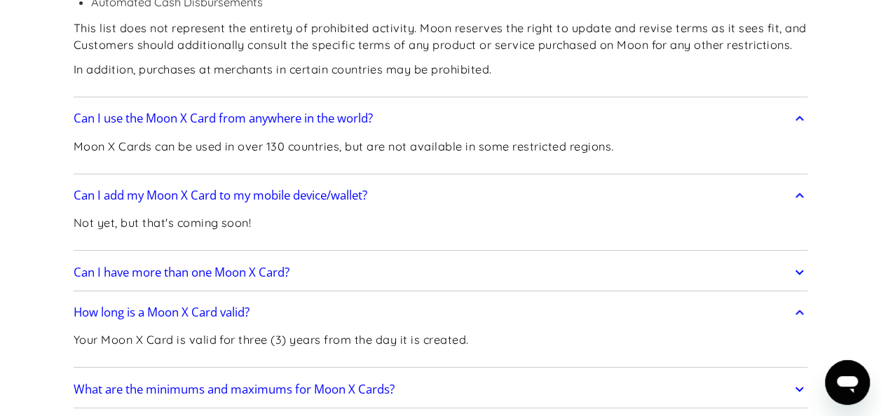
scroll to position [2417, 0]
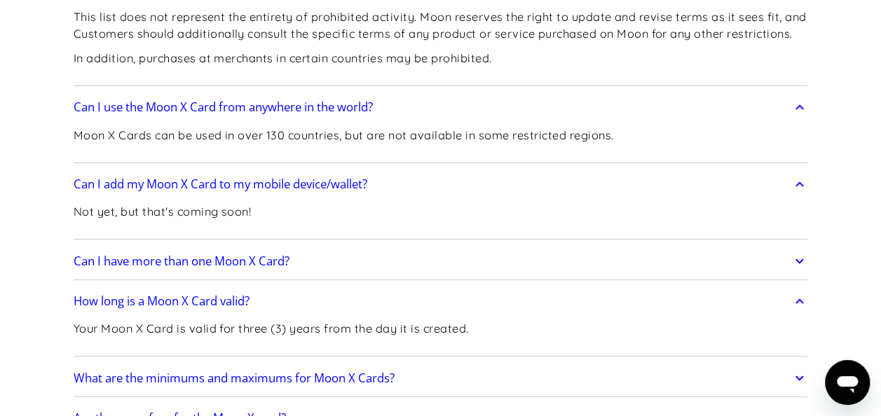
click at [335, 371] on h2 "What are the minimums and maximums for Moon X Cards?" at bounding box center [234, 378] width 321 height 14
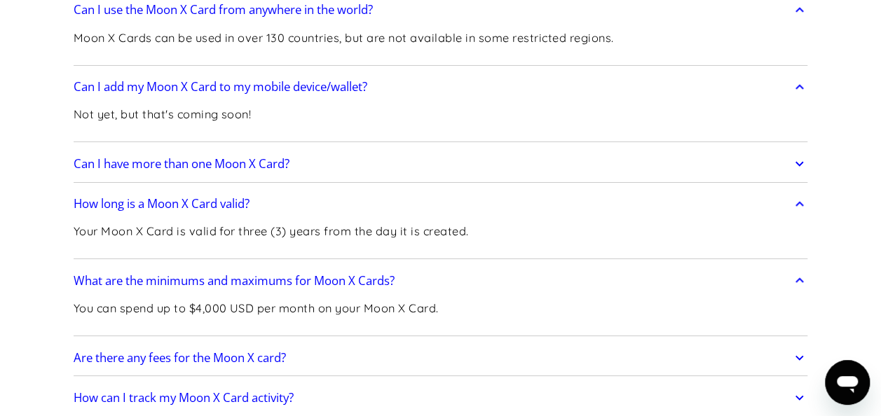
scroll to position [2516, 0]
click at [309, 343] on link "Are there any fees for the Moon X card?" at bounding box center [441, 357] width 735 height 29
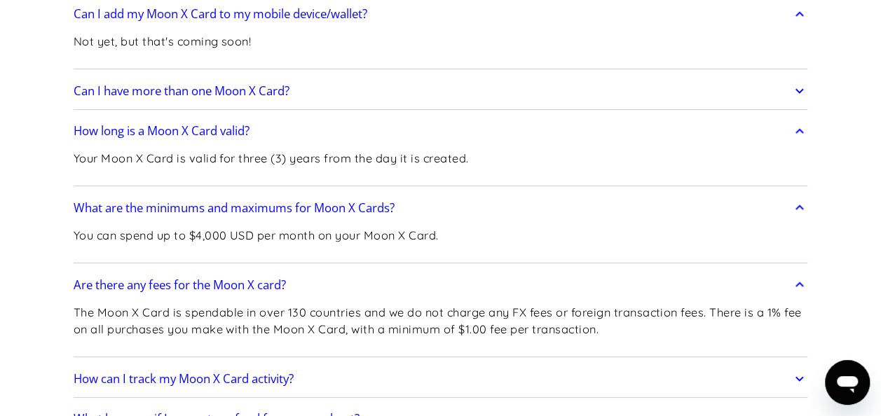
scroll to position [2589, 0]
click at [304, 364] on link "How can I track my Moon X Card activity?" at bounding box center [441, 378] width 735 height 29
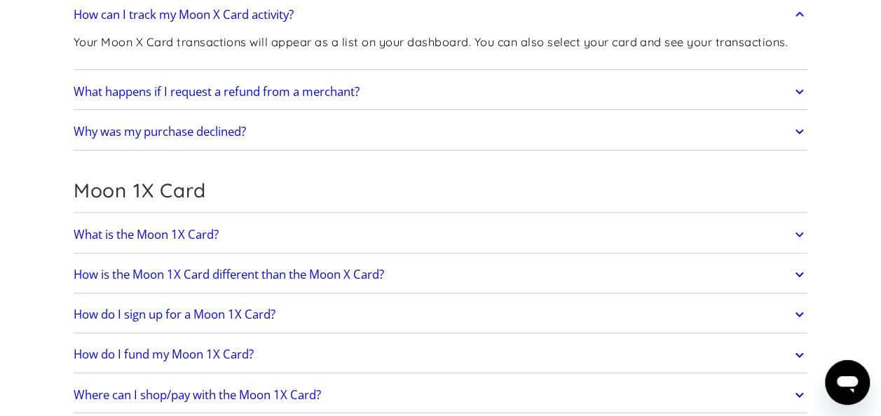
scroll to position [2954, 0]
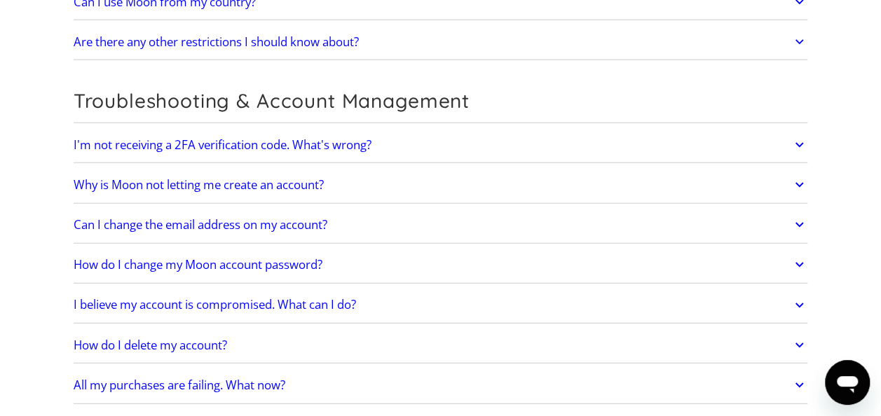
scroll to position [4401, 0]
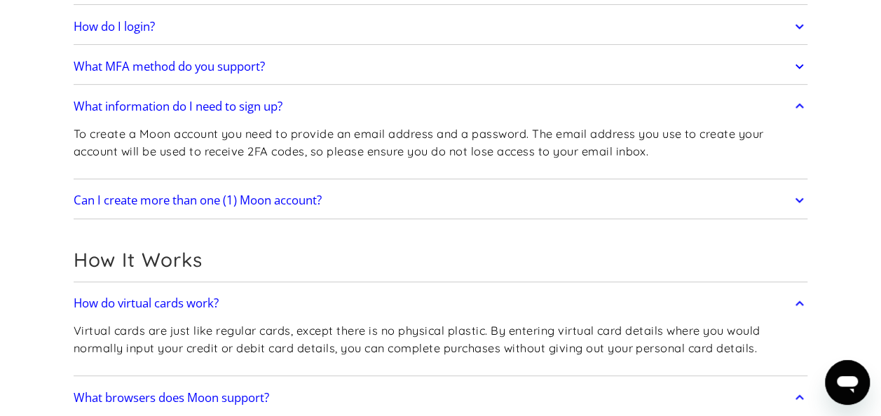
scroll to position [0, 0]
